Goal: Information Seeking & Learning: Learn about a topic

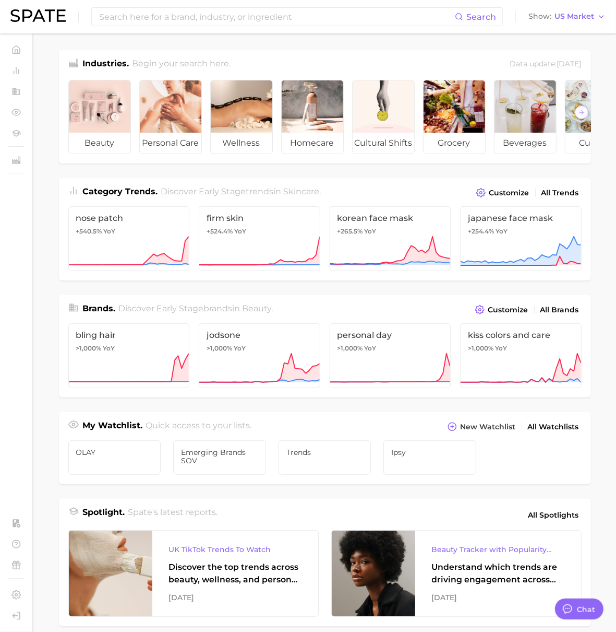
click at [574, 210] on div "Category Trends . Discover Early Stage trends in skincare . Customize All Trend…" at bounding box center [325, 229] width 532 height 102
click at [552, 193] on div "Category Trends . Discover Early Stage trends in skincare . Customize All Trends" at bounding box center [325, 189] width 532 height 22
click at [553, 197] on span "All Trends" at bounding box center [561, 192] width 38 height 9
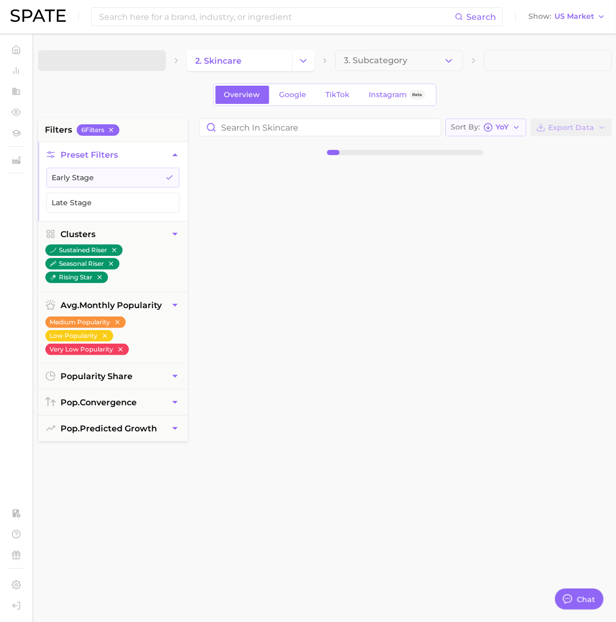
click at [484, 130] on icon "button" at bounding box center [488, 127] width 9 height 9
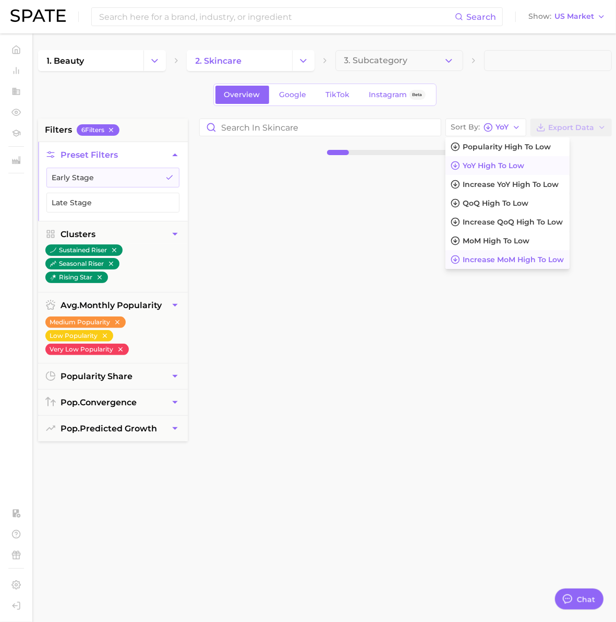
click at [480, 256] on span "Increase MoM high to low" at bounding box center [513, 259] width 101 height 9
